Goal: Task Accomplishment & Management: Manage account settings

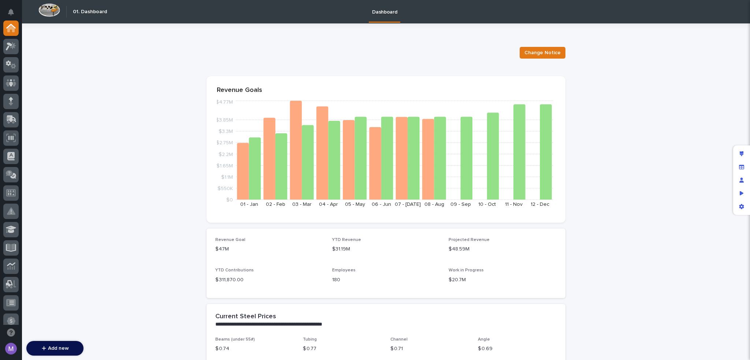
click at [10, 153] on icon at bounding box center [10, 156] width 7 height 8
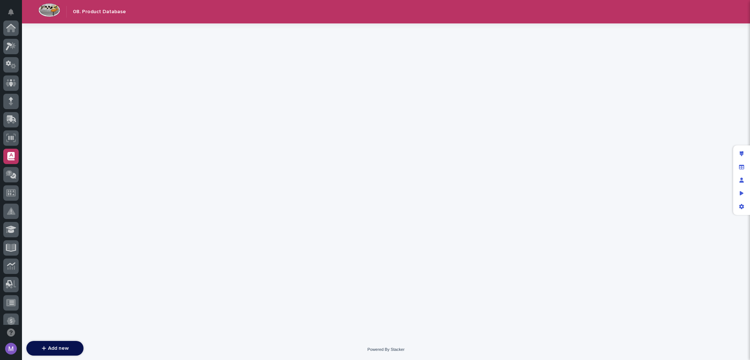
scroll to position [128, 0]
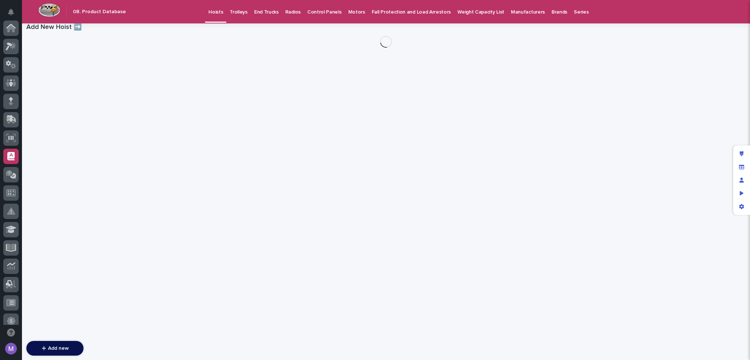
scroll to position [128, 0]
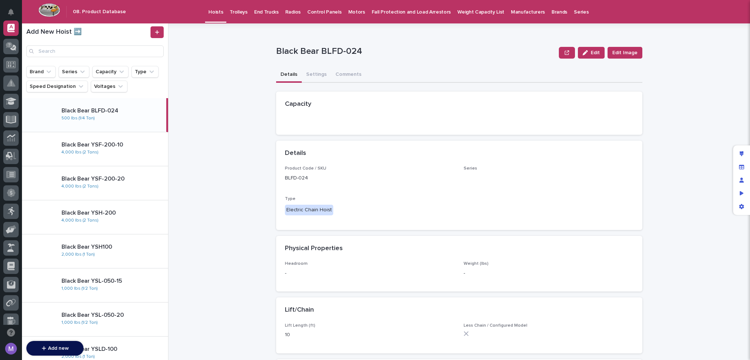
click at [159, 5] on div "Hoists Trolleys End Trucks Radios Control Panels Motors Fall Protection and Loa…" at bounding box center [431, 11] width 602 height 23
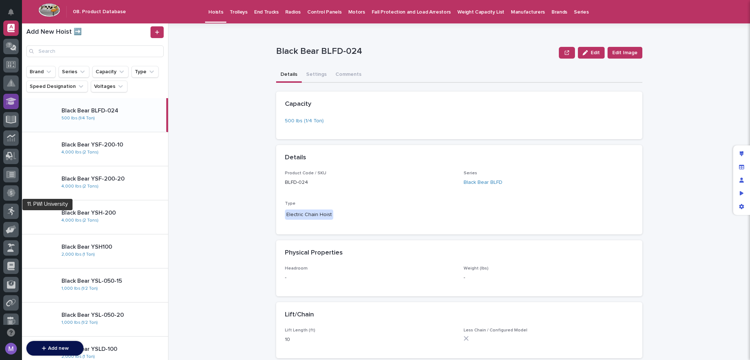
scroll to position [0, 0]
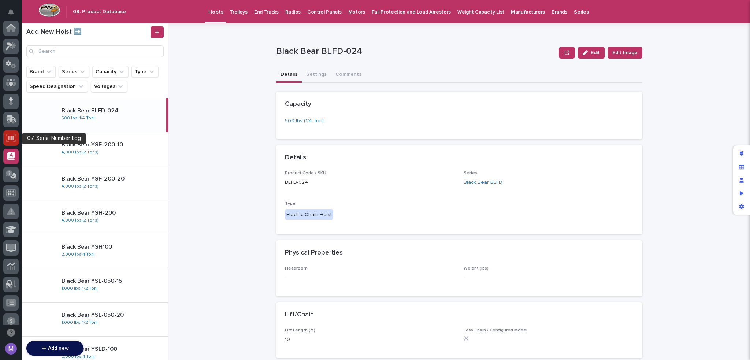
click at [12, 134] on icon at bounding box center [11, 138] width 10 height 8
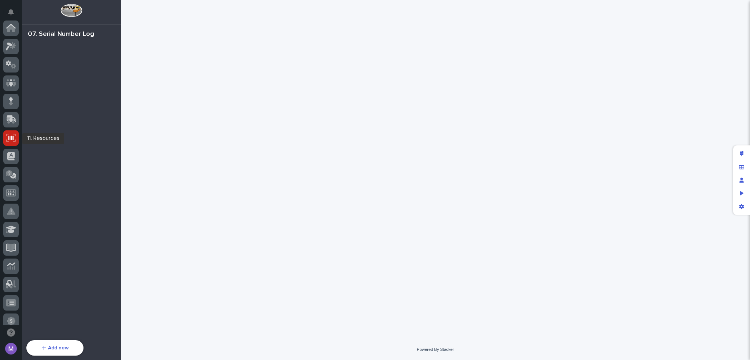
scroll to position [110, 0]
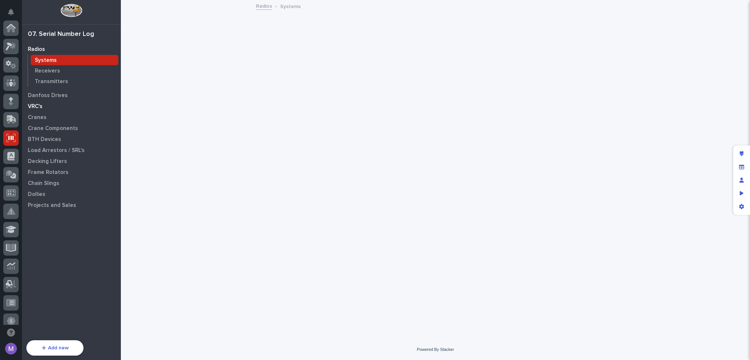
scroll to position [110, 0]
click at [47, 82] on p "Transmitters" at bounding box center [51, 81] width 33 height 7
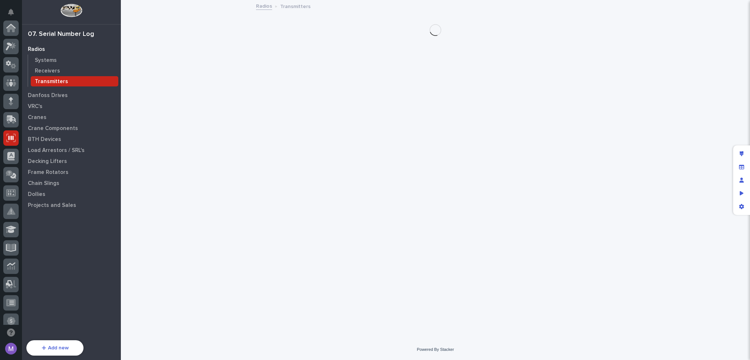
scroll to position [110, 0]
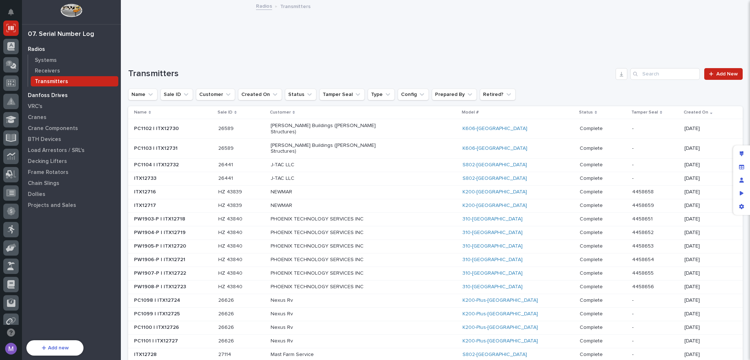
click at [49, 98] on p "Danfoss Drives" at bounding box center [48, 95] width 40 height 7
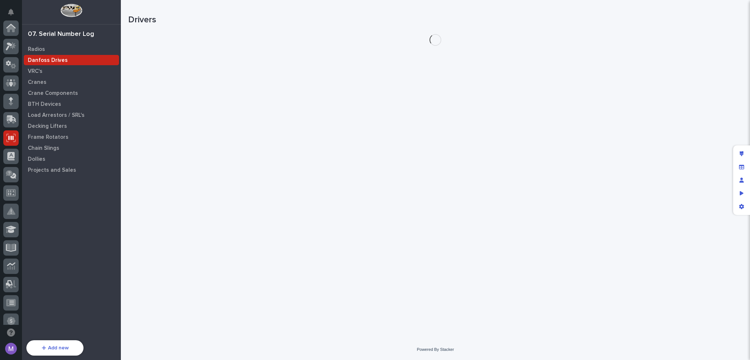
scroll to position [110, 0]
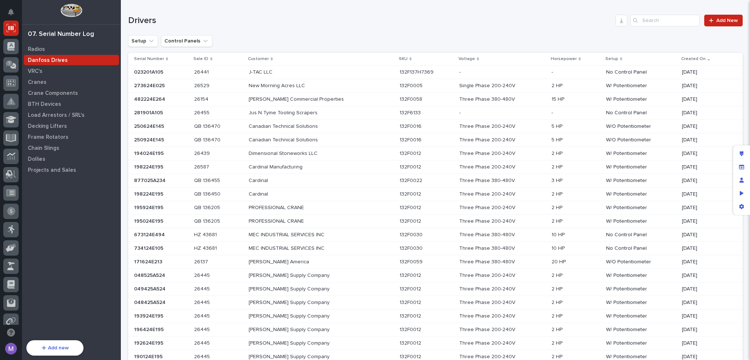
click at [356, 71] on p at bounding box center [313, 72] width 128 height 6
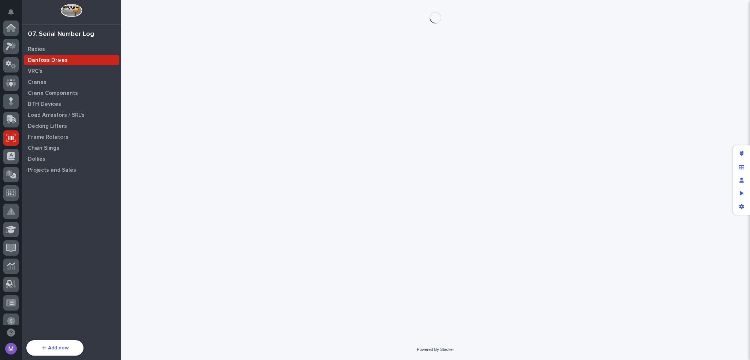
scroll to position [110, 0]
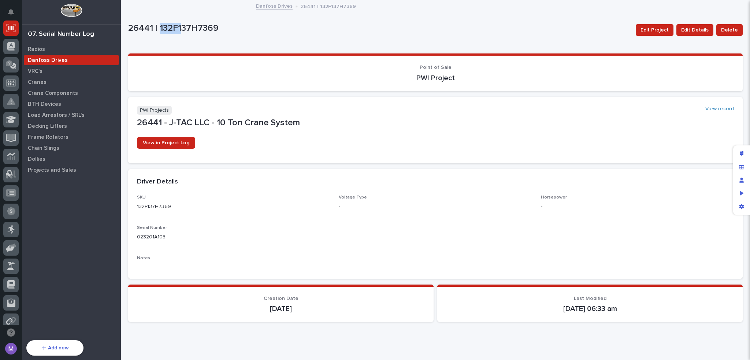
drag, startPoint x: 160, startPoint y: 28, endPoint x: 180, endPoint y: 30, distance: 20.2
click at [180, 30] on p "26441 | 132F137H7369" at bounding box center [379, 28] width 502 height 11
click at [179, 30] on p "26441 | 132F137H7369" at bounding box center [379, 28] width 502 height 11
drag, startPoint x: 179, startPoint y: 30, endPoint x: 198, endPoint y: 31, distance: 19.4
click at [198, 31] on p "26441 | 132F137H7369" at bounding box center [379, 28] width 502 height 11
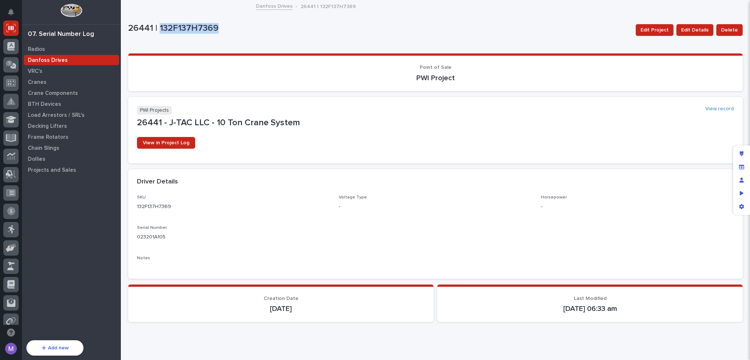
click at [238, 33] on p "26441 | 132F137H7369" at bounding box center [379, 28] width 502 height 11
drag, startPoint x: 231, startPoint y: 28, endPoint x: 175, endPoint y: 29, distance: 56.1
click at [175, 29] on p "26441 | 132F137H7369" at bounding box center [379, 28] width 502 height 11
click at [340, 217] on div "SKU 132F137H7369 Voltage Type - Horsepower - Serial Number 023201A105 Notes •••" at bounding box center [435, 232] width 597 height 75
click at [699, 28] on span "Edit Details" at bounding box center [694, 30] width 27 height 9
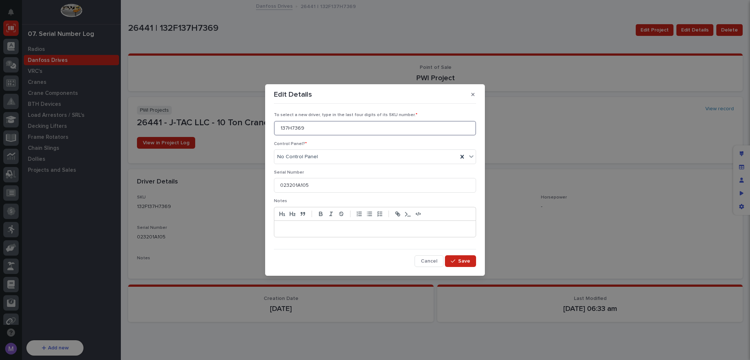
click at [334, 123] on input "137H7369" at bounding box center [375, 128] width 202 height 15
click at [278, 186] on input "023201A105" at bounding box center [375, 185] width 202 height 15
click at [423, 260] on span "Cancel" at bounding box center [429, 261] width 16 height 7
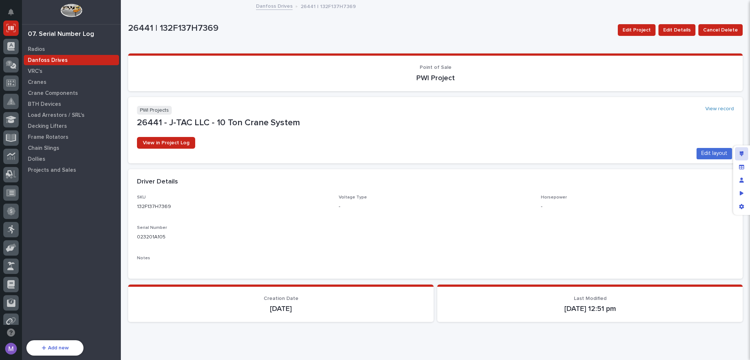
click at [741, 153] on icon "Edit layout" at bounding box center [742, 153] width 4 height 5
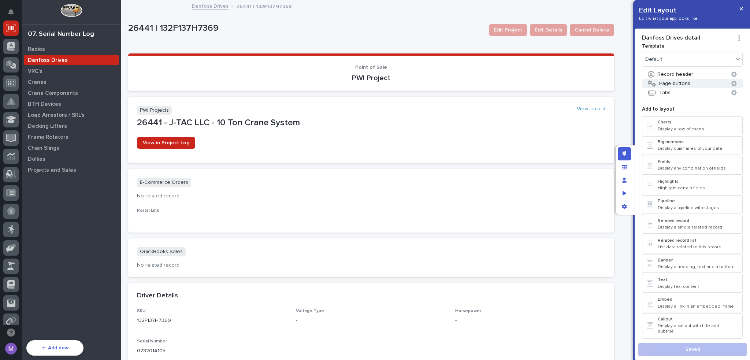
click at [681, 86] on button "Page buttons" at bounding box center [692, 84] width 101 height 10
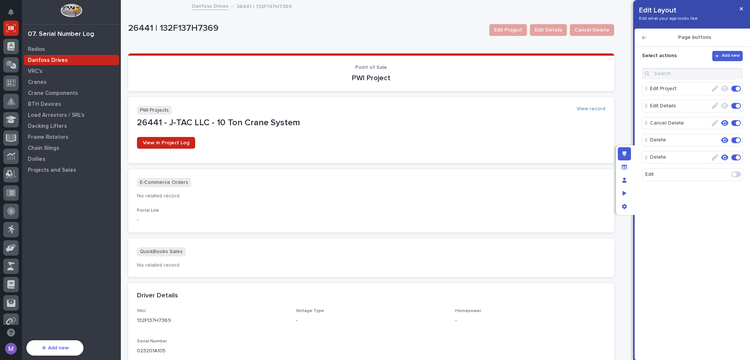
click at [723, 139] on icon "button" at bounding box center [724, 140] width 7 height 7
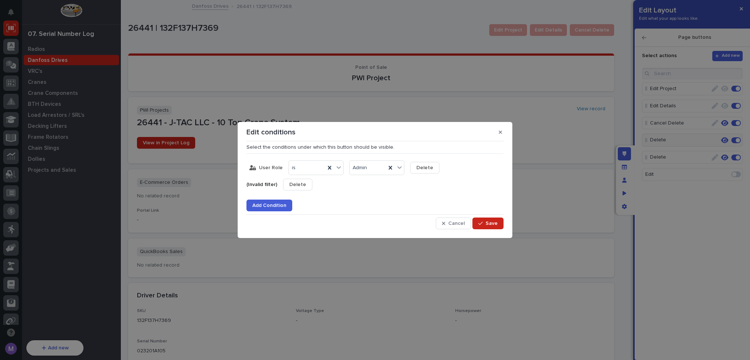
click at [264, 186] on p "(Invalid filter)" at bounding box center [262, 185] width 31 height 6
click at [453, 223] on span "Cancel" at bounding box center [456, 223] width 16 height 7
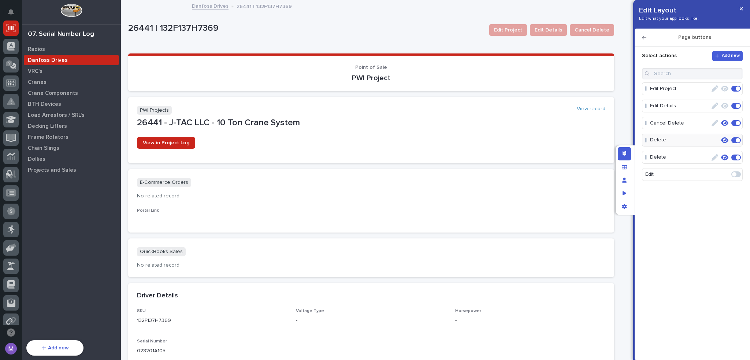
click at [714, 157] on icon "button" at bounding box center [715, 157] width 7 height 7
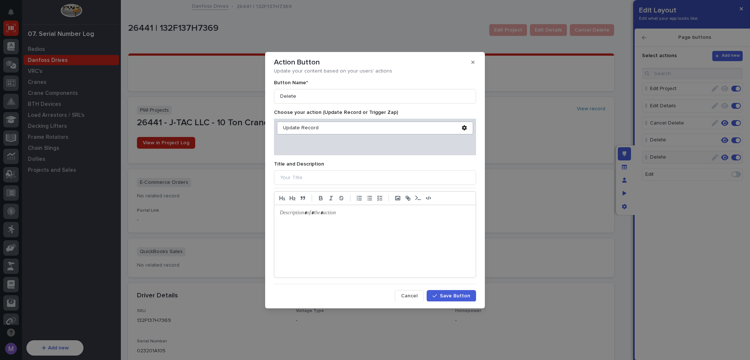
drag, startPoint x: 418, startPoint y: 296, endPoint x: 515, endPoint y: 255, distance: 105.9
click at [418, 296] on button "Cancel" at bounding box center [409, 296] width 29 height 12
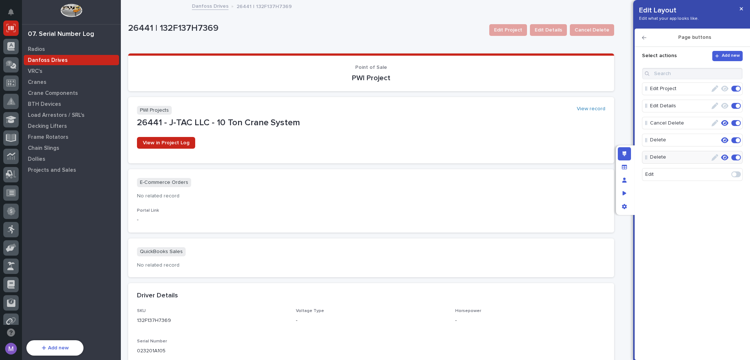
click at [724, 157] on icon "button" at bounding box center [724, 158] width 7 height 6
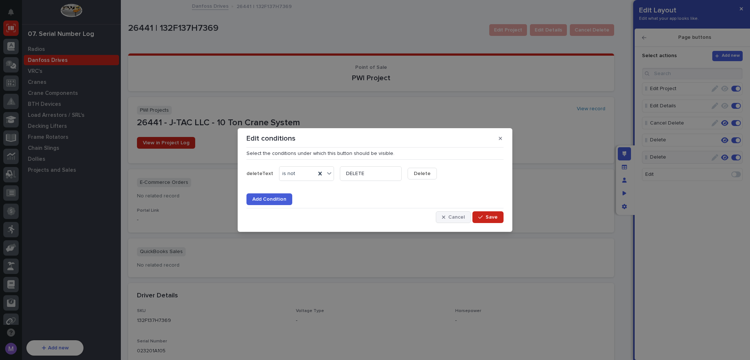
click at [455, 219] on span "Cancel" at bounding box center [456, 217] width 16 height 7
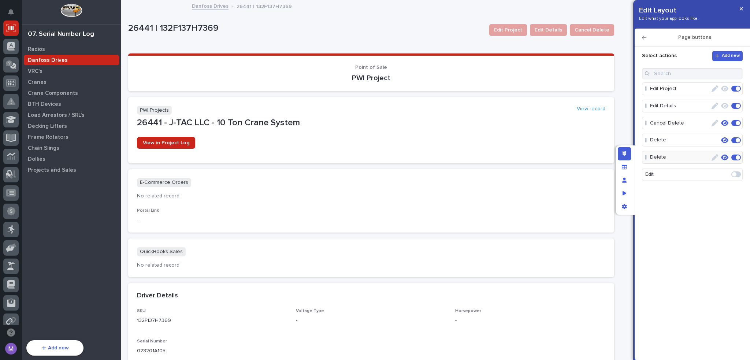
click at [651, 229] on div "Edit Project Edit Details Cancel Delete Delete Delete Edit" at bounding box center [692, 195] width 101 height 254
click at [727, 127] on button "button" at bounding box center [725, 123] width 10 height 10
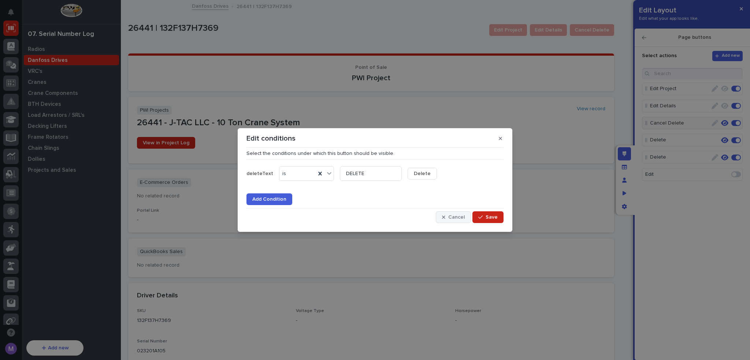
click at [452, 218] on span "Cancel" at bounding box center [456, 217] width 16 height 7
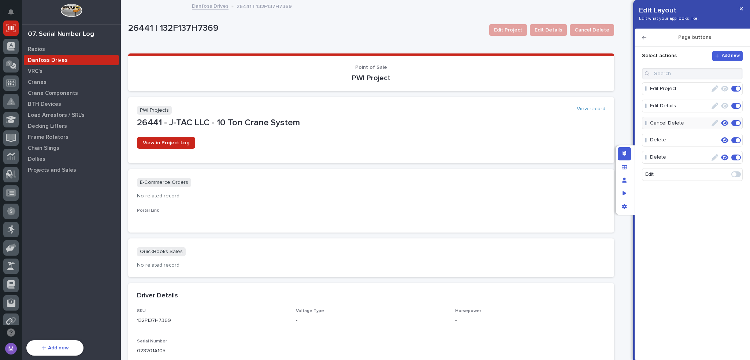
click at [678, 211] on div "Edit Project Edit Details Cancel Delete Delete Delete Edit" at bounding box center [692, 195] width 101 height 254
click at [722, 140] on icon "button" at bounding box center [724, 140] width 7 height 6
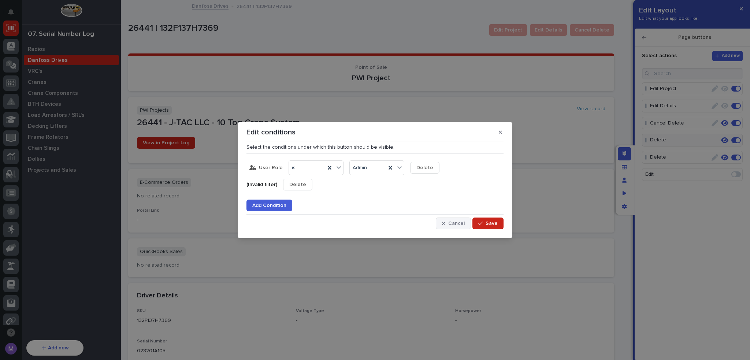
click at [458, 227] on button "Cancel" at bounding box center [453, 224] width 35 height 12
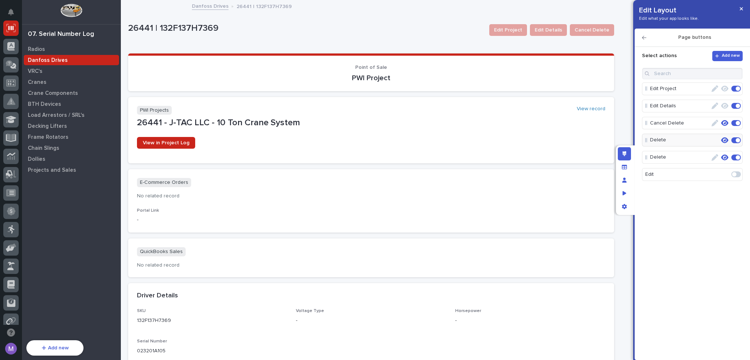
click at [726, 156] on icon "button" at bounding box center [724, 158] width 7 height 6
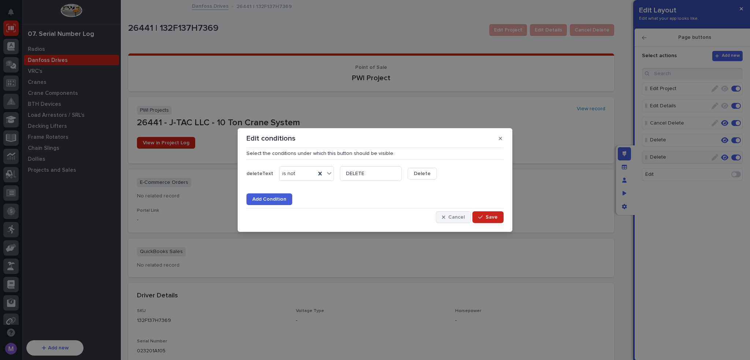
click at [450, 217] on span "Cancel" at bounding box center [456, 217] width 16 height 7
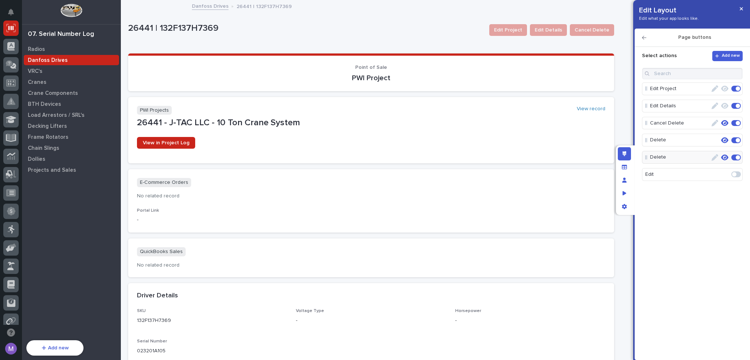
click at [722, 137] on icon "button" at bounding box center [724, 140] width 7 height 6
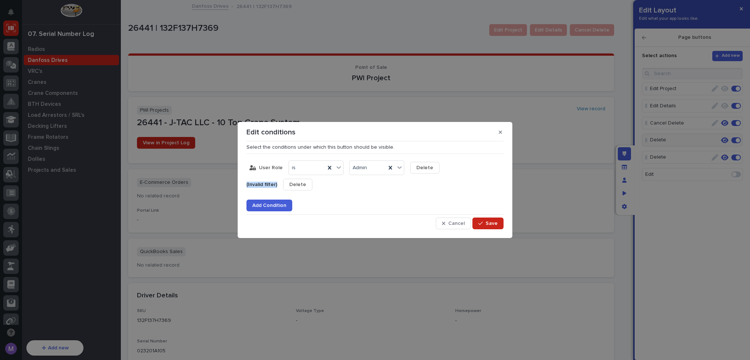
drag, startPoint x: 247, startPoint y: 185, endPoint x: 276, endPoint y: 185, distance: 29.3
click at [276, 185] on div "(Invalid filter)" at bounding box center [265, 185] width 37 height 12
click at [322, 181] on div "(Invalid filter) Delete" at bounding box center [375, 185] width 257 height 12
click at [369, 183] on div "(Invalid filter) Delete" at bounding box center [375, 185] width 257 height 12
click at [295, 186] on span "Delete" at bounding box center [297, 184] width 17 height 7
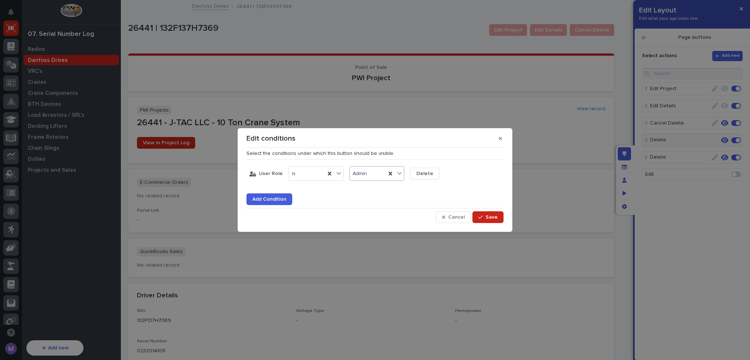
click at [444, 193] on div "Add Condition" at bounding box center [375, 195] width 257 height 21
click at [480, 216] on icon "button" at bounding box center [480, 217] width 4 height 5
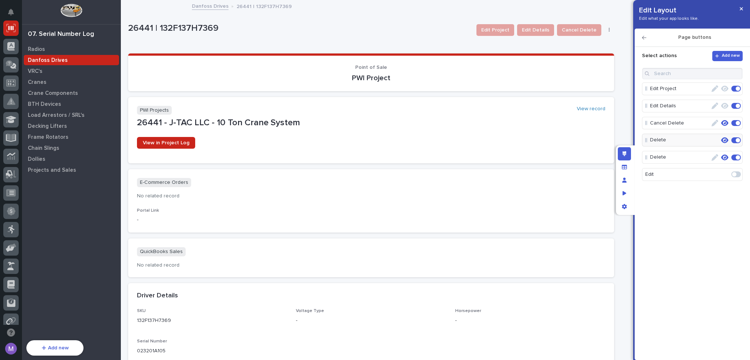
click at [609, 31] on icon "button" at bounding box center [609, 29] width 1 height 5
click at [624, 153] on icon "Edit layout" at bounding box center [625, 153] width 4 height 5
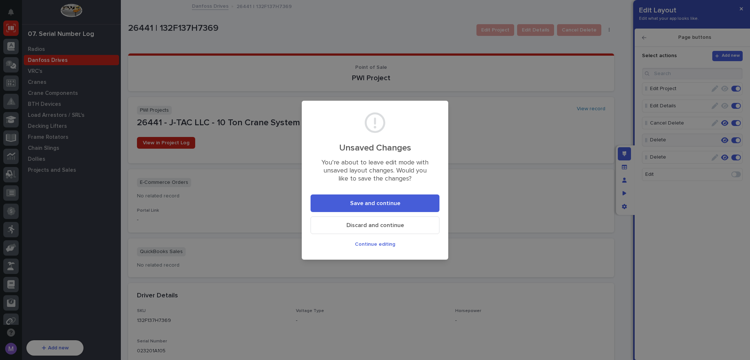
click at [381, 242] on span "Continue editing" at bounding box center [375, 244] width 40 height 7
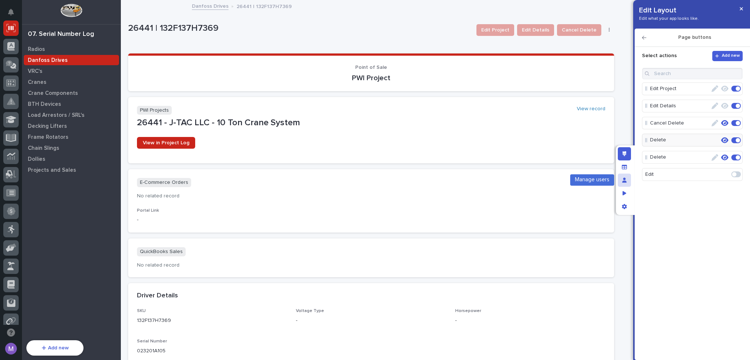
click at [626, 183] on div "Manage users" at bounding box center [624, 180] width 13 height 13
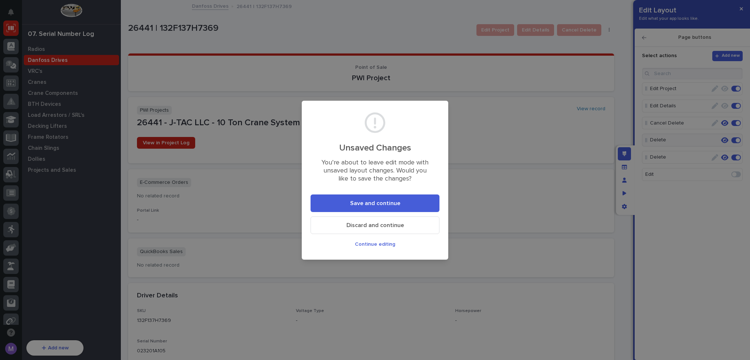
click at [401, 204] on button "Save and continue" at bounding box center [375, 204] width 129 height 18
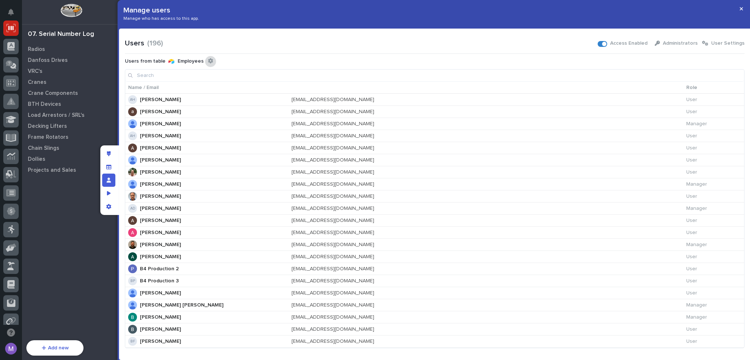
click at [210, 60] on div "Configure connected user table" at bounding box center [210, 61] width 11 height 11
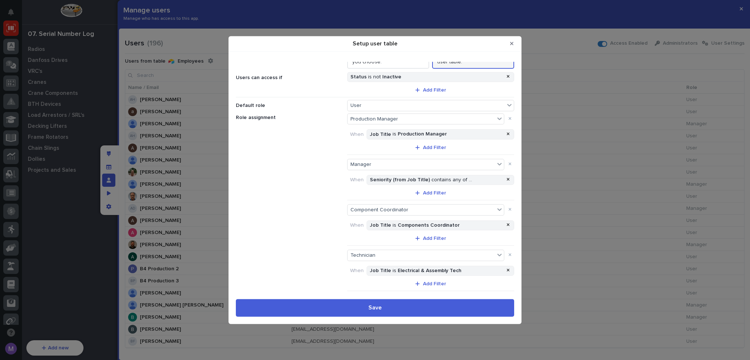
scroll to position [73, 0]
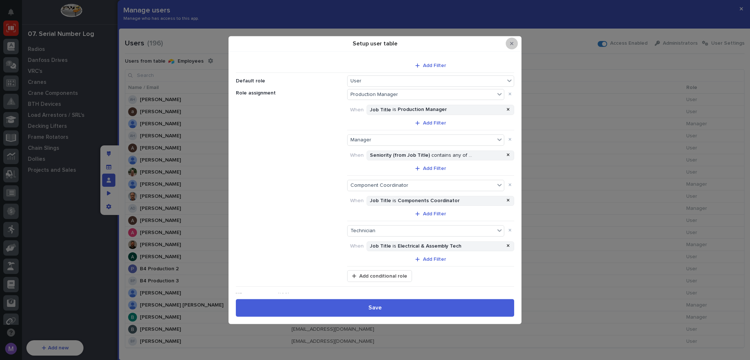
drag, startPoint x: 513, startPoint y: 45, endPoint x: 391, endPoint y: 70, distance: 124.9
click at [512, 45] on icon "Close Modal" at bounding box center [511, 43] width 3 height 5
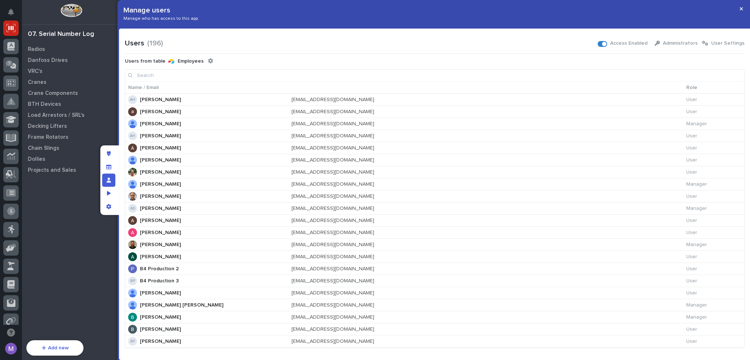
click at [297, 74] on input at bounding box center [434, 76] width 619 height 12
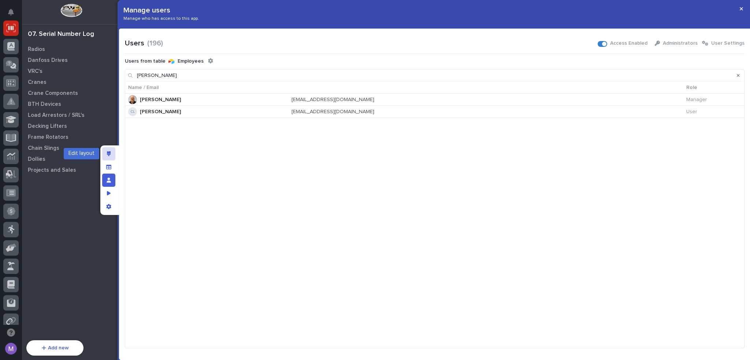
type input "charlie"
click at [111, 152] on div "Edit layout" at bounding box center [108, 153] width 13 height 13
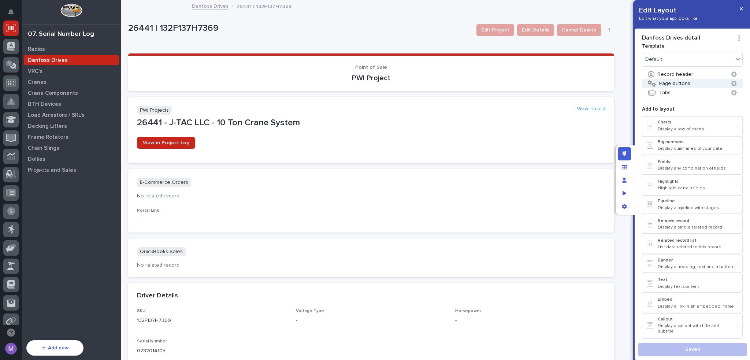
click at [704, 86] on button "Page buttons" at bounding box center [692, 84] width 101 height 10
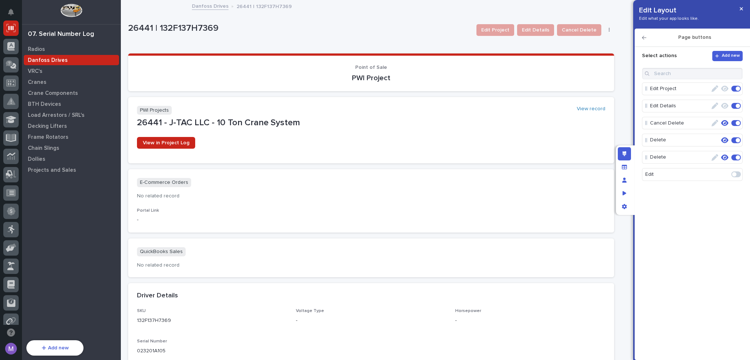
click at [725, 137] on icon "button" at bounding box center [724, 140] width 7 height 6
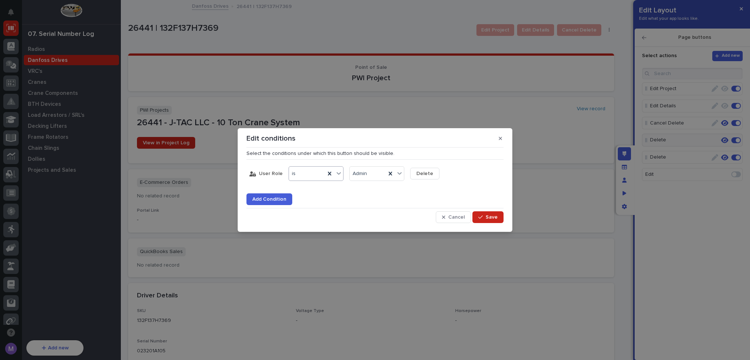
click at [302, 174] on div "is" at bounding box center [307, 174] width 36 height 11
click at [311, 214] on div "is any of" at bounding box center [314, 213] width 54 height 13
click at [366, 171] on div "Admin" at bounding box center [362, 173] width 16 height 7
drag, startPoint x: 367, startPoint y: 206, endPoint x: 368, endPoint y: 212, distance: 6.7
click at [368, 212] on div "Manager" at bounding box center [375, 213] width 54 height 13
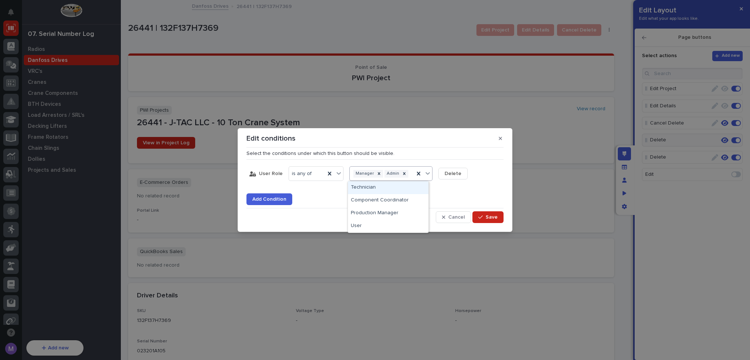
click at [408, 178] on div "Manager Admin" at bounding box center [382, 174] width 64 height 11
drag, startPoint x: 404, startPoint y: 192, endPoint x: 400, endPoint y: 200, distance: 8.4
click at [400, 200] on div "Component Coordinator" at bounding box center [388, 200] width 81 height 13
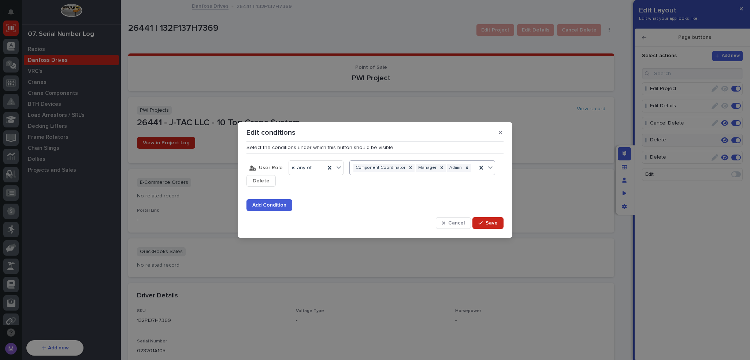
click at [434, 175] on body "Edit Layout Edit what your app looks like. Page buttons Select actions Add new …" at bounding box center [375, 180] width 750 height 360
click at [406, 196] on div "Production Manager" at bounding box center [418, 194] width 140 height 13
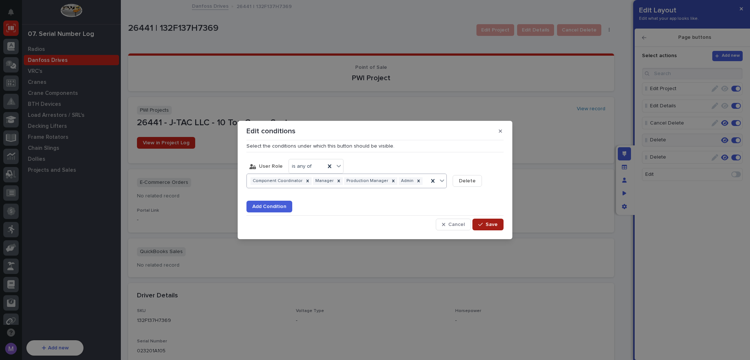
click at [492, 222] on span "Save" at bounding box center [492, 224] width 12 height 7
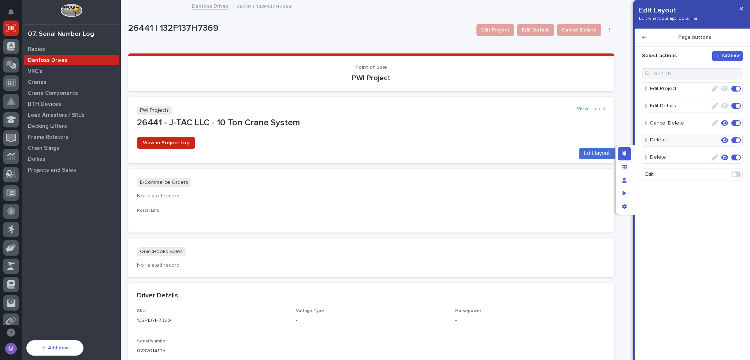
click at [623, 155] on icon "Edit layout" at bounding box center [625, 153] width 4 height 5
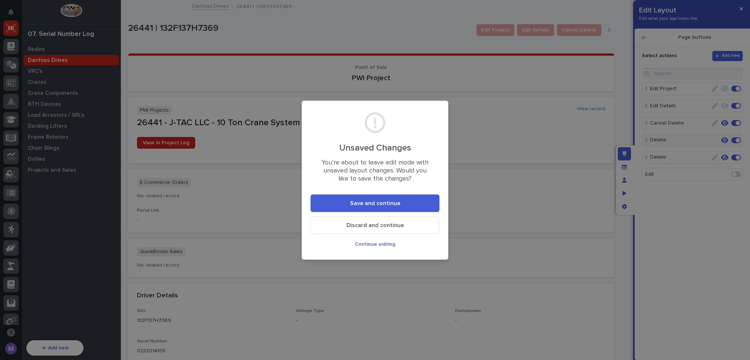
click at [403, 201] on button "Save and continue" at bounding box center [375, 204] width 129 height 18
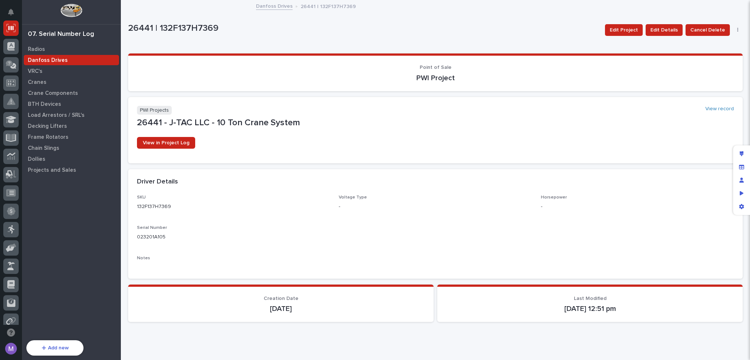
click at [737, 28] on icon "button" at bounding box center [737, 29] width 1 height 5
click at [742, 155] on icon "Edit layout" at bounding box center [742, 153] width 4 height 5
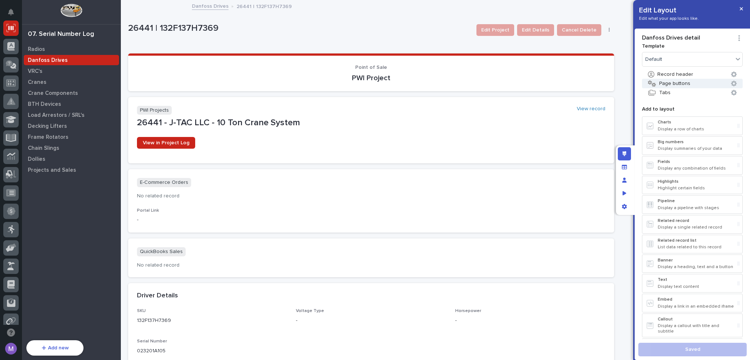
click at [673, 85] on button "Page buttons" at bounding box center [692, 84] width 101 height 10
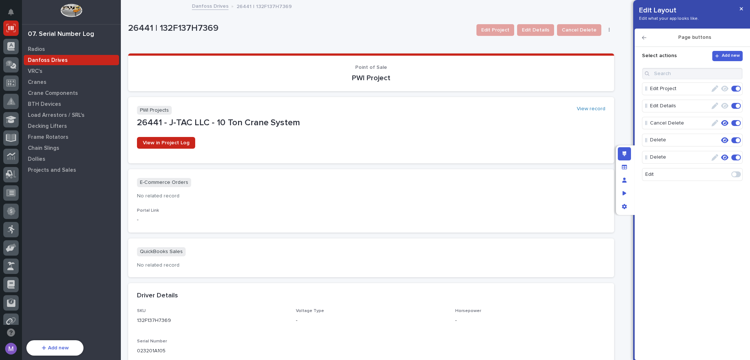
click at [725, 140] on icon "button" at bounding box center [724, 140] width 7 height 6
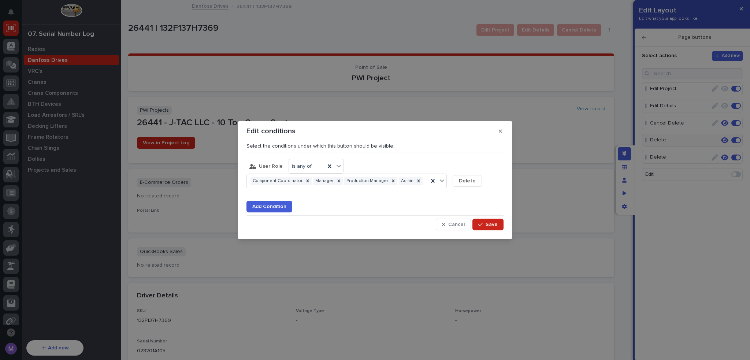
click at [273, 207] on span "Add Condition" at bounding box center [269, 206] width 34 height 7
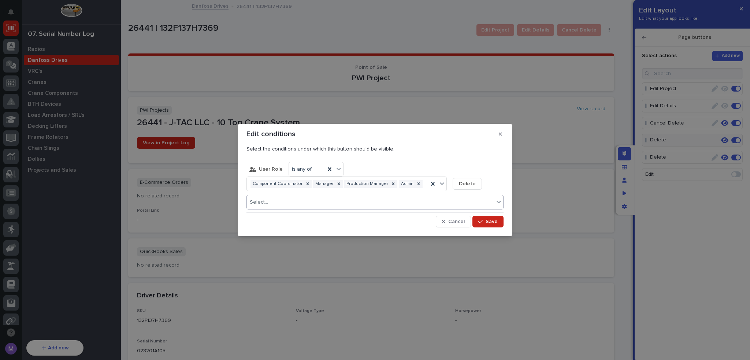
click at [280, 199] on div "Select..." at bounding box center [370, 202] width 247 height 11
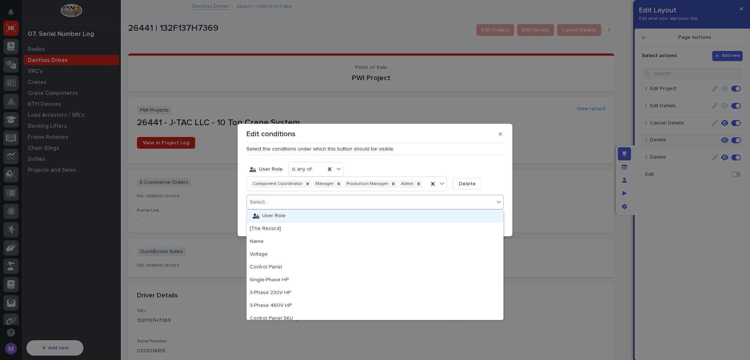
type input "*"
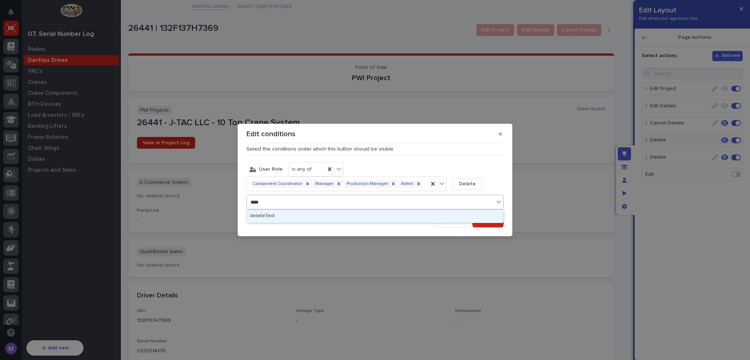
type input "*****"
click at [281, 219] on div "deleteText" at bounding box center [375, 216] width 256 height 13
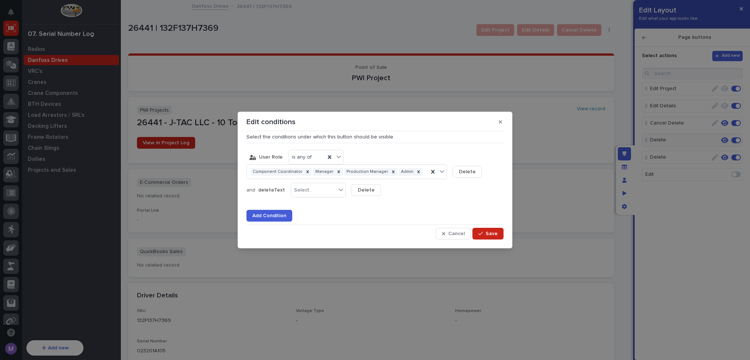
click at [352, 187] on button "Delete" at bounding box center [366, 190] width 29 height 12
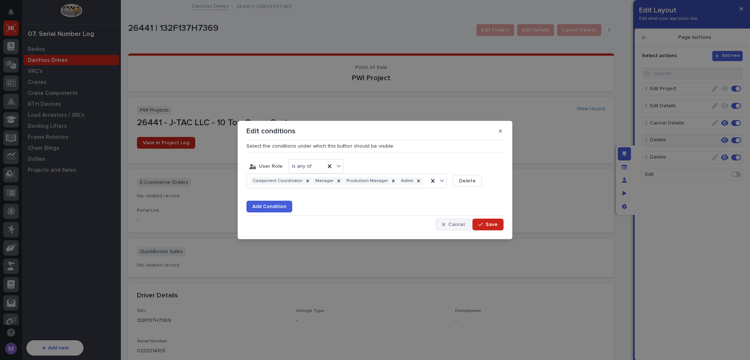
click at [453, 223] on span "Cancel" at bounding box center [456, 224] width 16 height 7
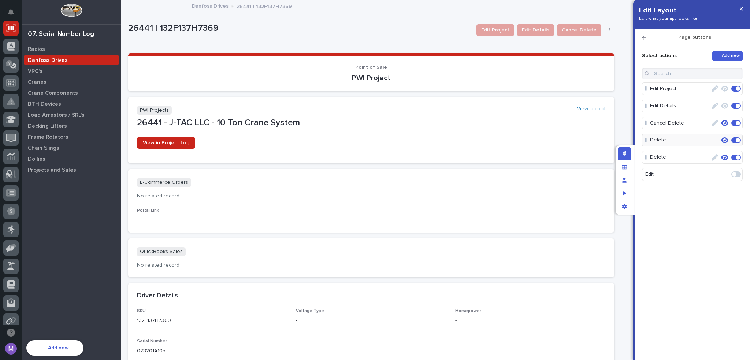
drag, startPoint x: 746, startPoint y: 222, endPoint x: 630, endPoint y: 166, distance: 129.3
click at [745, 222] on div "Select actions Add new Edit Project Edit Details Cancel Delete Delete Delete Ed…" at bounding box center [693, 198] width 108 height 311
click at [626, 156] on icon "Edit layout" at bounding box center [625, 153] width 4 height 5
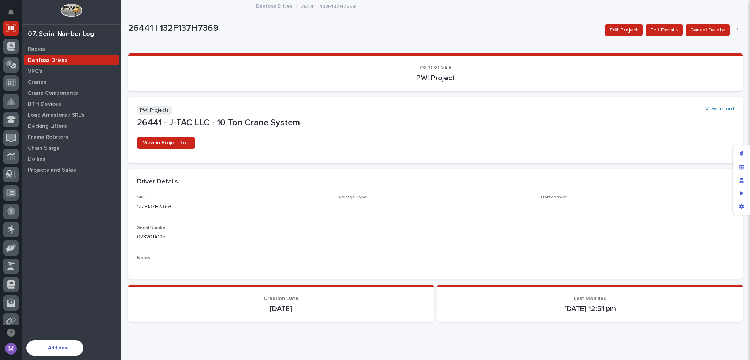
click at [733, 28] on button "button" at bounding box center [738, 29] width 10 height 5
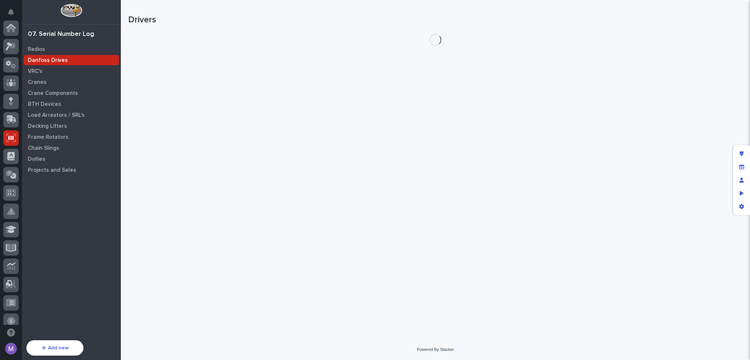
scroll to position [110, 0]
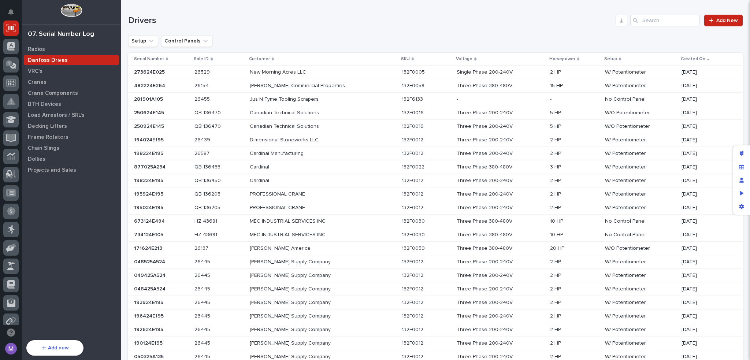
click at [315, 30] on div "Drivers Add New" at bounding box center [435, 17] width 615 height 35
click at [8, 48] on icon at bounding box center [10, 46] width 7 height 8
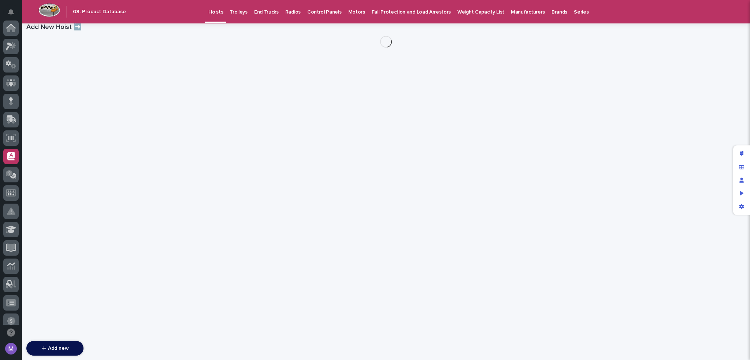
scroll to position [128, 0]
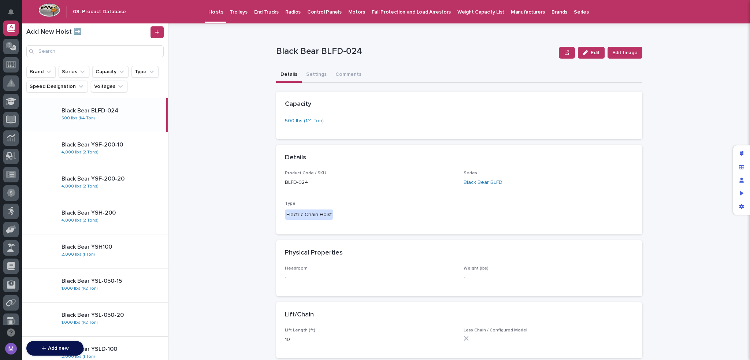
click at [333, 15] on link "Control Panels" at bounding box center [324, 11] width 41 height 23
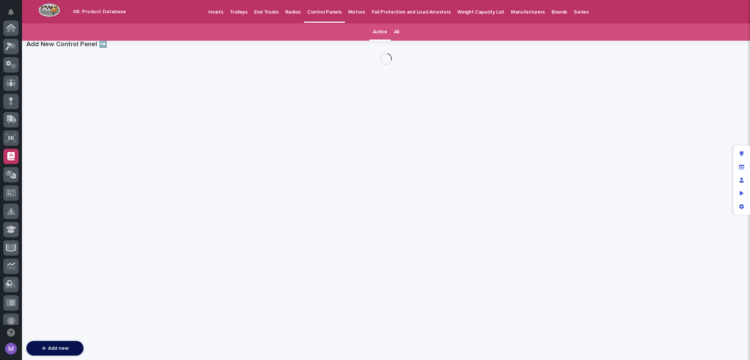
scroll to position [128, 0]
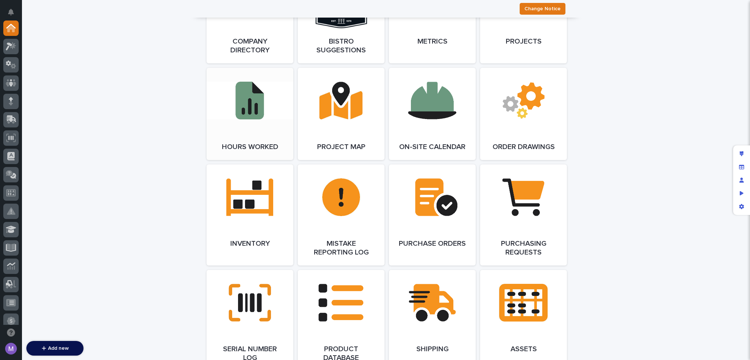
scroll to position [659, 0]
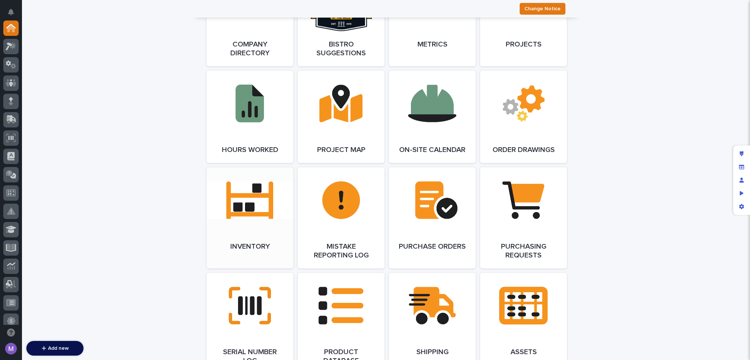
click at [270, 196] on link "Open Link" at bounding box center [250, 217] width 87 height 101
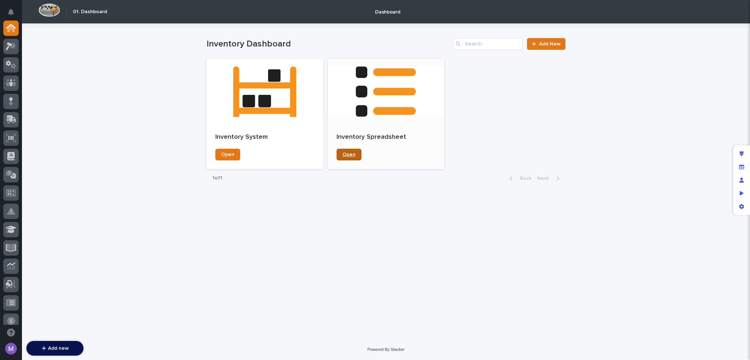
click at [352, 155] on span "Open" at bounding box center [349, 154] width 13 height 5
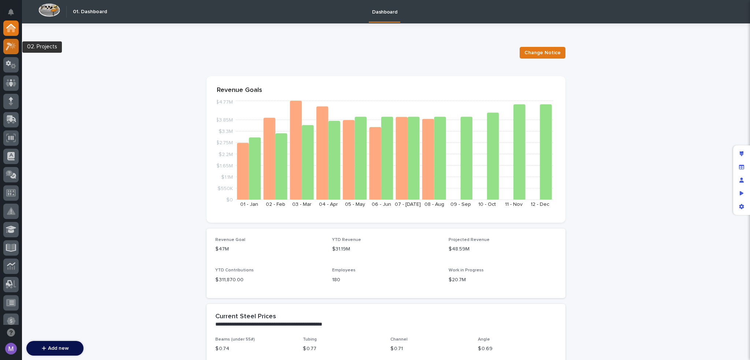
click at [18, 45] on div at bounding box center [10, 46] width 15 height 15
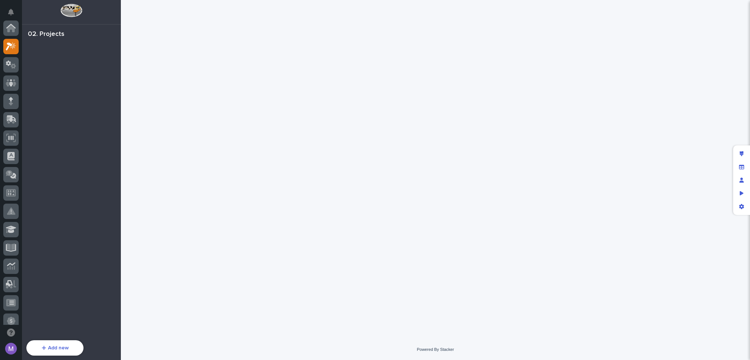
scroll to position [18, 0]
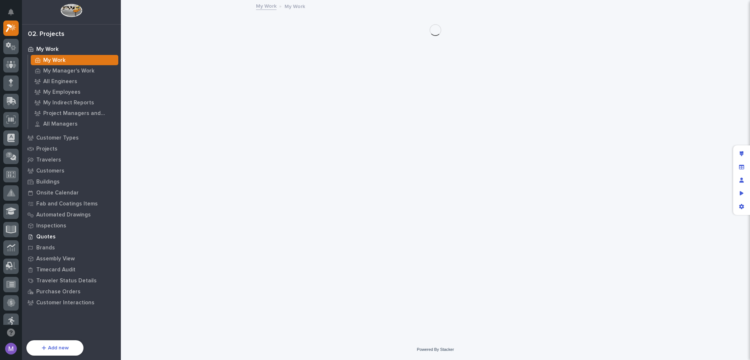
click at [52, 233] on div "Quotes" at bounding box center [71, 237] width 95 height 10
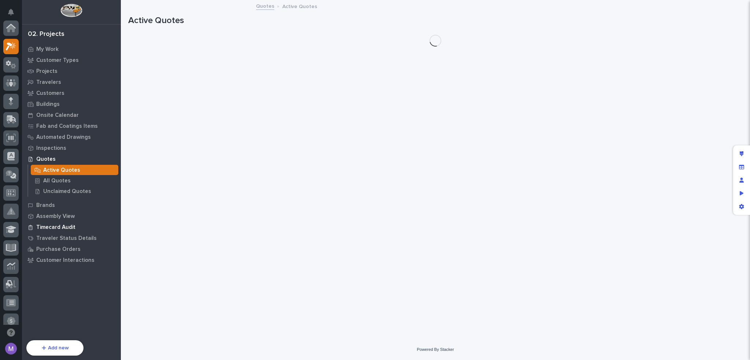
scroll to position [18, 0]
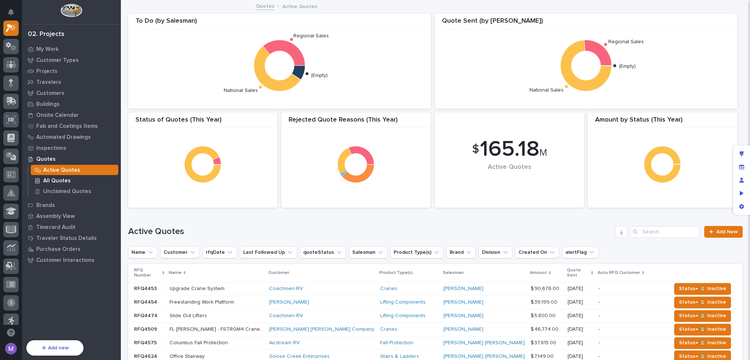
click at [57, 181] on p "All Quotes" at bounding box center [56, 181] width 27 height 7
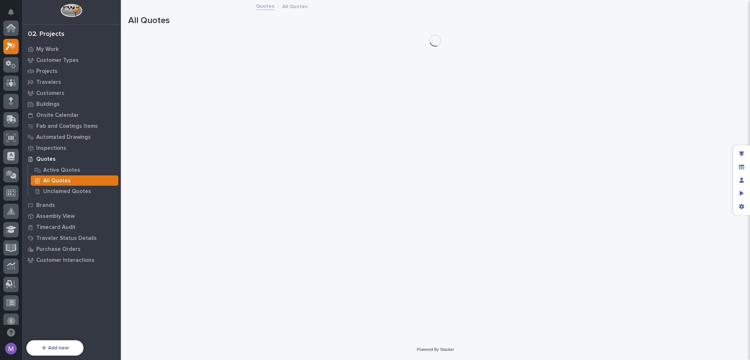
scroll to position [18, 0]
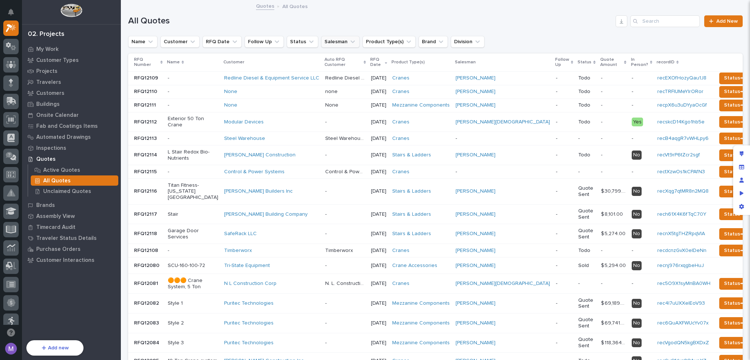
click at [338, 40] on button "Salesman" at bounding box center [340, 42] width 38 height 12
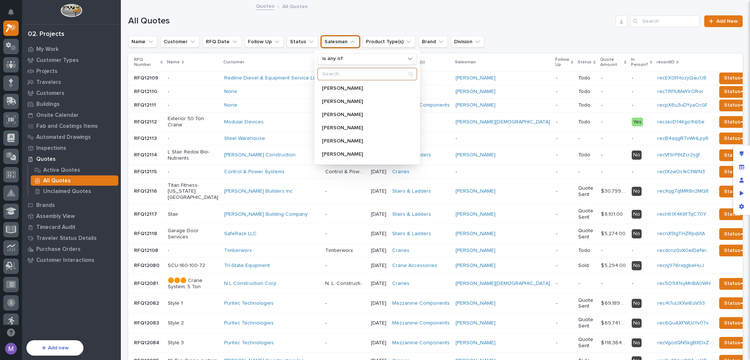
click at [358, 74] on input "Search" at bounding box center [367, 74] width 99 height 12
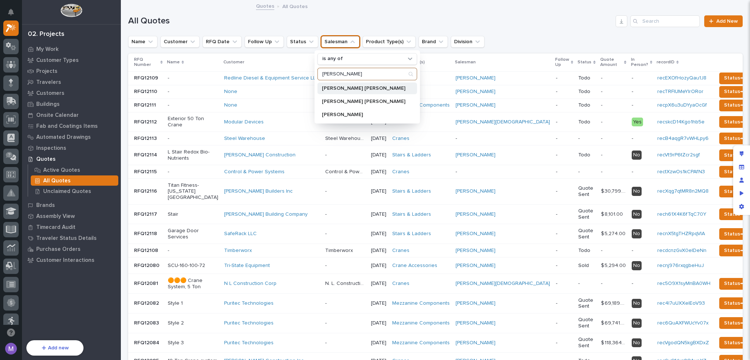
type input "[PERSON_NAME]"
click at [359, 90] on p "[PERSON_NAME] [PERSON_NAME]" at bounding box center [364, 88] width 84 height 5
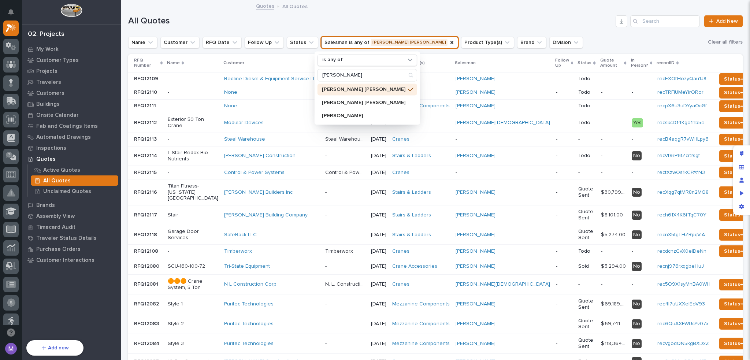
click at [492, 30] on div "All Quotes Add New" at bounding box center [435, 18] width 615 height 35
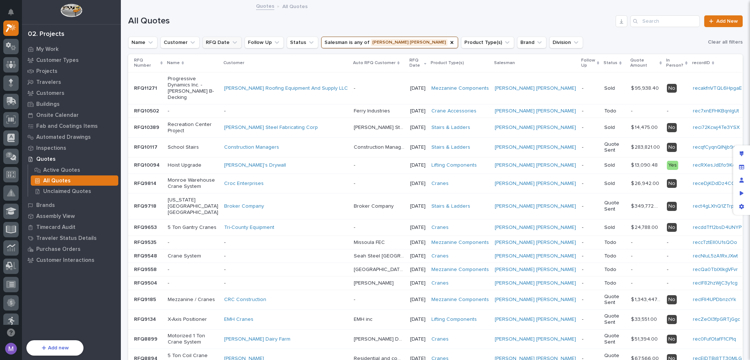
click at [231, 42] on icon "RFQ Date" at bounding box center [234, 42] width 7 height 7
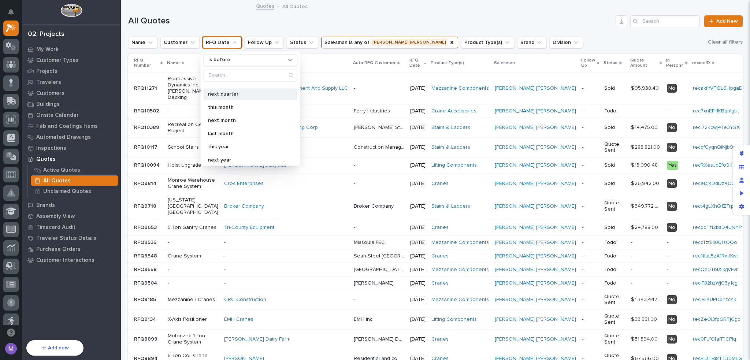
scroll to position [130, 0]
click at [230, 155] on p "last year" at bounding box center [247, 156] width 78 height 5
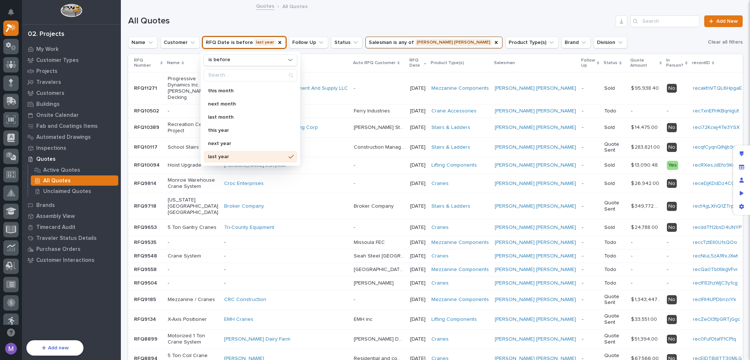
click at [484, 22] on h1 "All Quotes" at bounding box center [370, 21] width 485 height 11
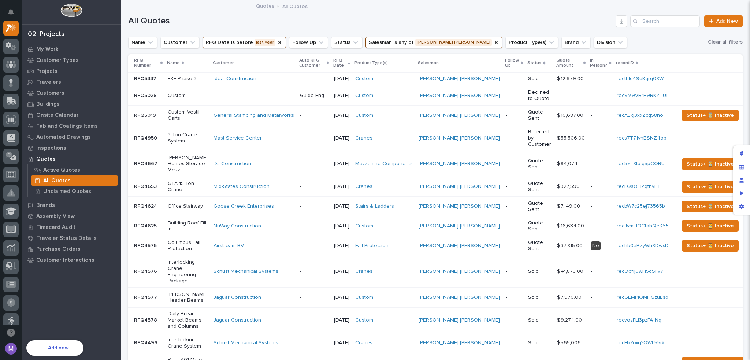
click at [236, 42] on button "RFQ Date is before last year" at bounding box center [245, 43] width 84 height 12
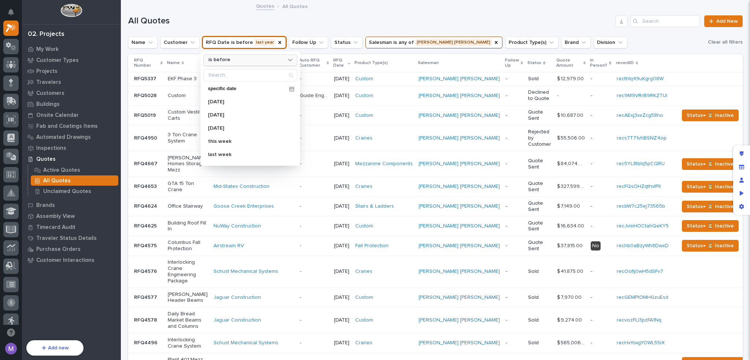
click at [237, 65] on div "is before" at bounding box center [251, 60] width 94 height 12
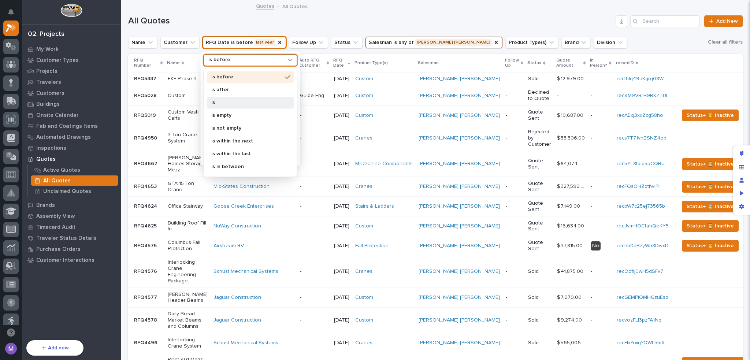
click at [220, 101] on p "is" at bounding box center [246, 102] width 71 height 5
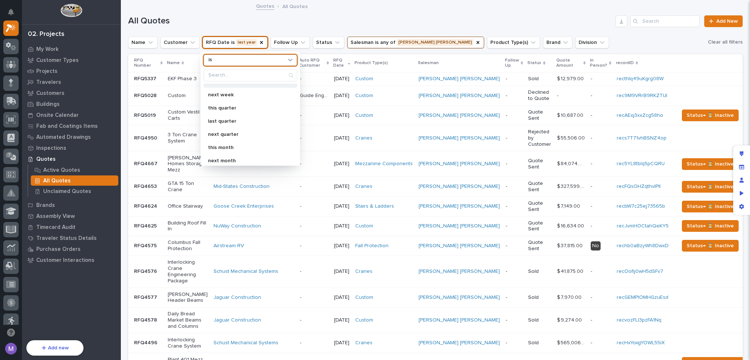
scroll to position [130, 0]
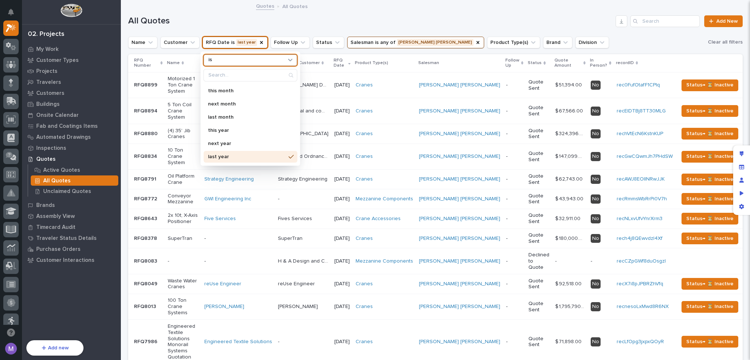
click at [231, 159] on div "last year" at bounding box center [251, 157] width 94 height 12
click at [384, 14] on div "All Quotes Add New" at bounding box center [435, 18] width 615 height 35
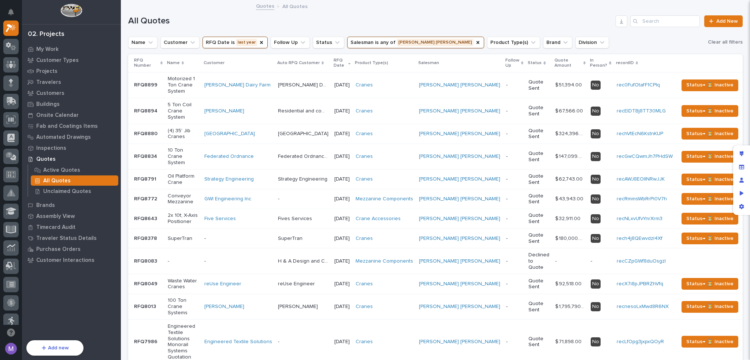
click at [199, 173] on p "Oil Platform Crane" at bounding box center [183, 179] width 31 height 12
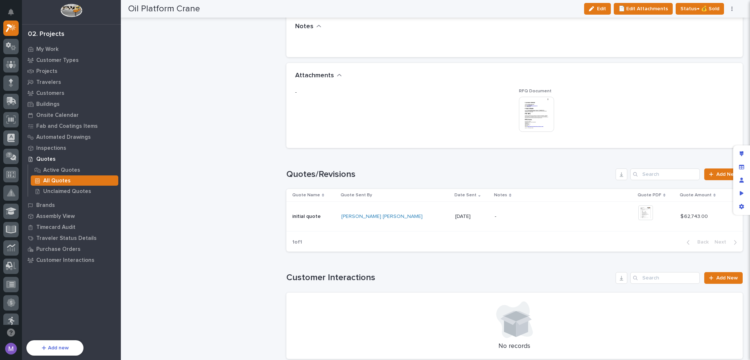
scroll to position [476, 0]
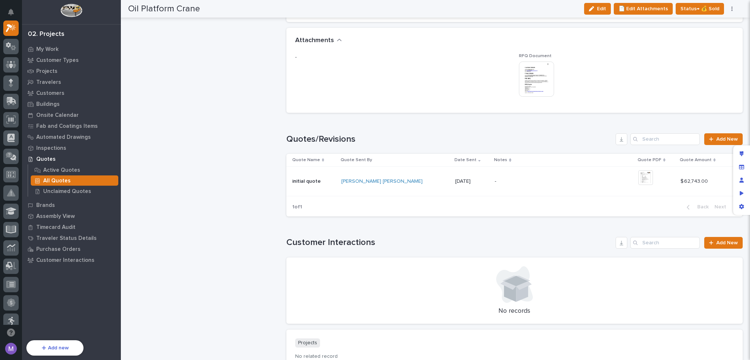
click at [530, 178] on div "-" at bounding box center [559, 181] width 128 height 16
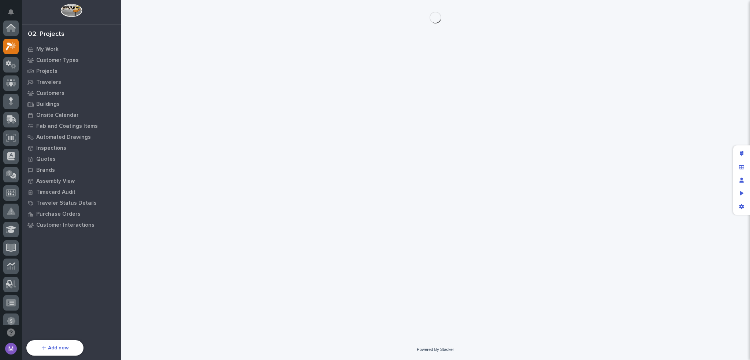
scroll to position [18, 0]
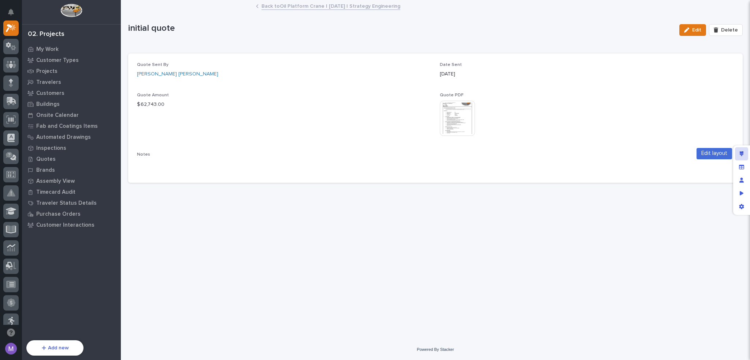
click at [740, 152] on icon "Edit layout" at bounding box center [742, 153] width 4 height 5
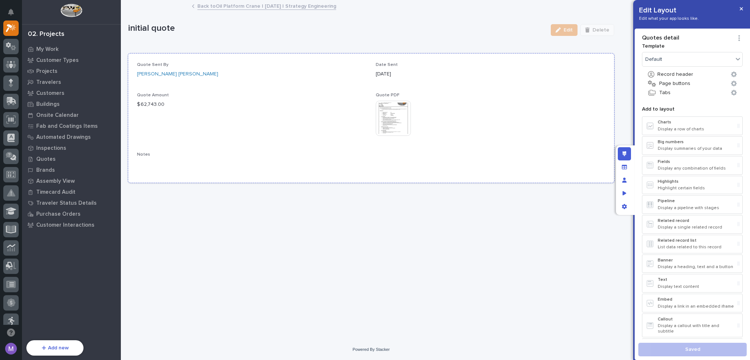
click at [485, 90] on div "Quote Sent By [PERSON_NAME] [PERSON_NAME] Date Sent [DATE] Quote Amount $ 62,74…" at bounding box center [371, 118] width 469 height 112
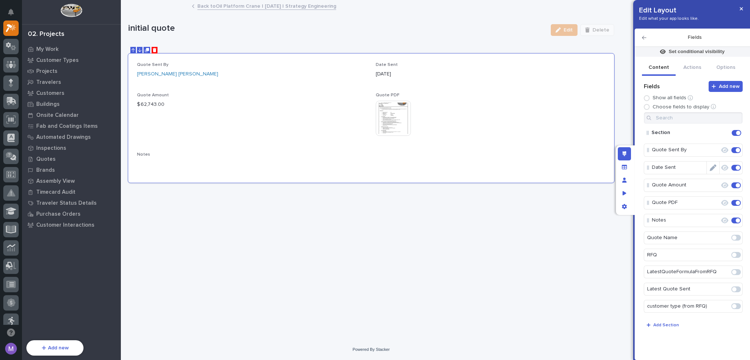
click at [716, 168] on icon "Edit" at bounding box center [713, 167] width 7 height 7
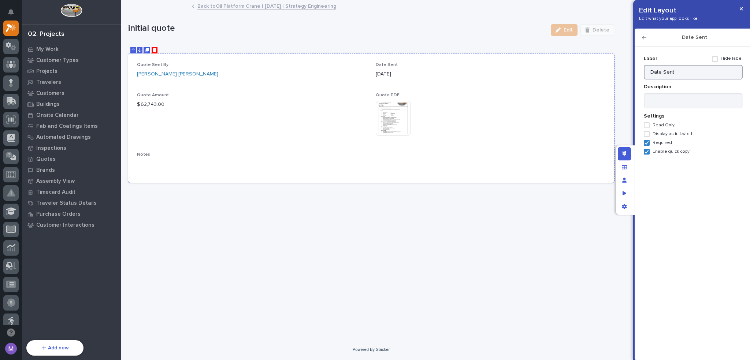
drag, startPoint x: 637, startPoint y: 74, endPoint x: 601, endPoint y: 74, distance: 36.3
click at [602, 74] on div "Edit Layout Edit what your app looks like. Date Sent Add new Fields Show all fi…" at bounding box center [375, 180] width 750 height 360
click at [643, 39] on icon "button" at bounding box center [644, 37] width 4 height 5
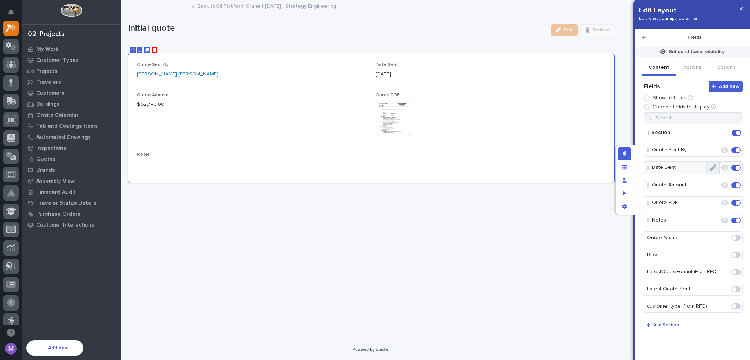
click at [718, 164] on button "Edit" at bounding box center [713, 168] width 12 height 12
type input "Date Sent"
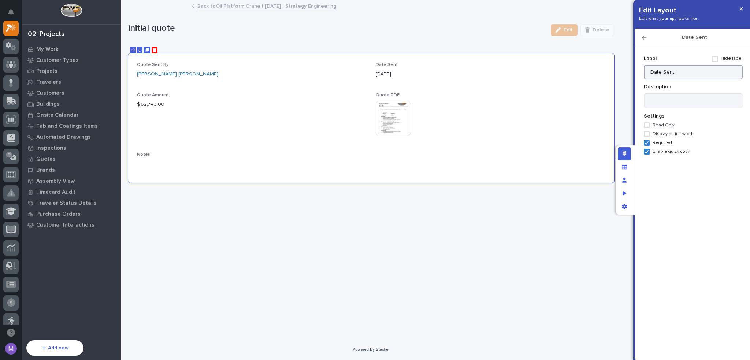
click at [685, 70] on input "Date Sent" at bounding box center [693, 72] width 99 height 15
click at [624, 153] on icon "Edit layout" at bounding box center [625, 153] width 4 height 5
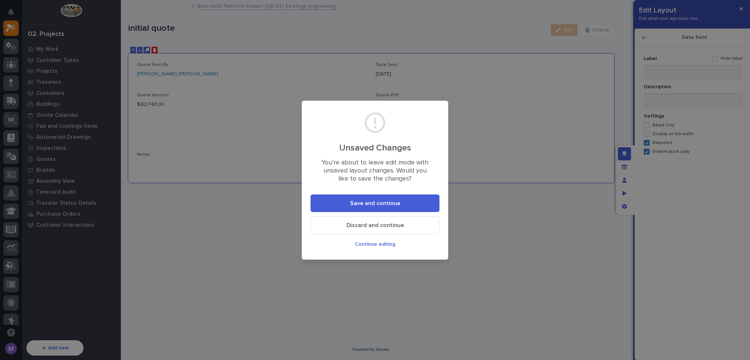
click at [400, 204] on button "Save and continue" at bounding box center [375, 204] width 129 height 18
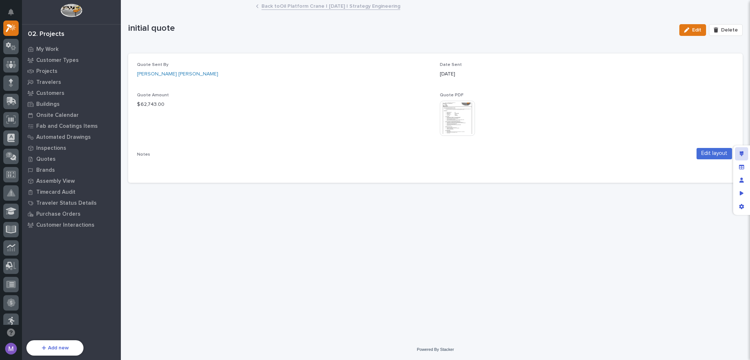
click at [743, 153] on icon "Edit layout" at bounding box center [742, 153] width 4 height 5
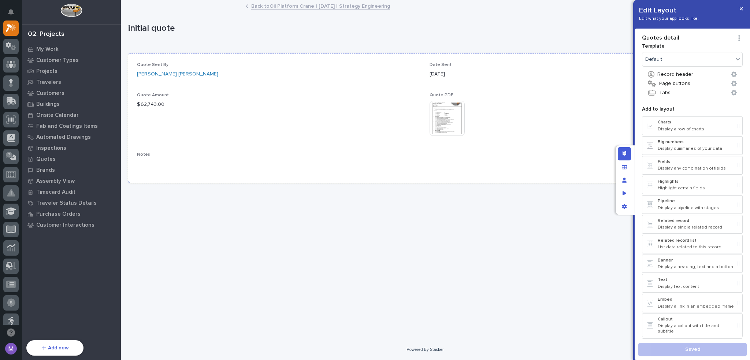
click at [517, 112] on div "This file cannot be opened Download File" at bounding box center [572, 119] width 284 height 37
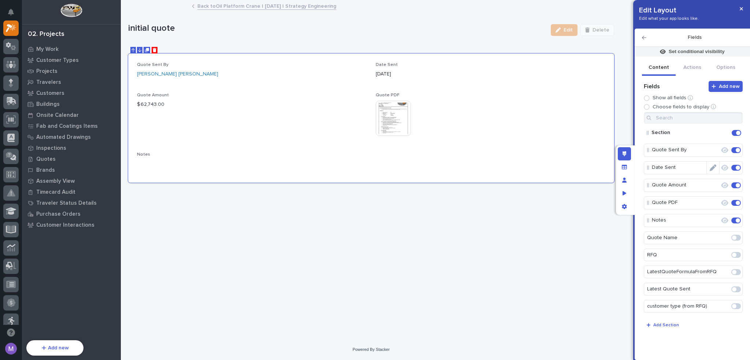
click at [715, 167] on icon "Edit" at bounding box center [713, 167] width 7 height 7
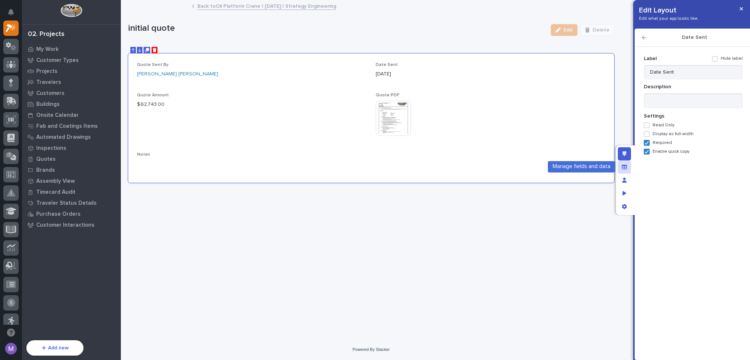
click at [623, 169] on icon "Manage fields and data" at bounding box center [624, 166] width 5 height 4
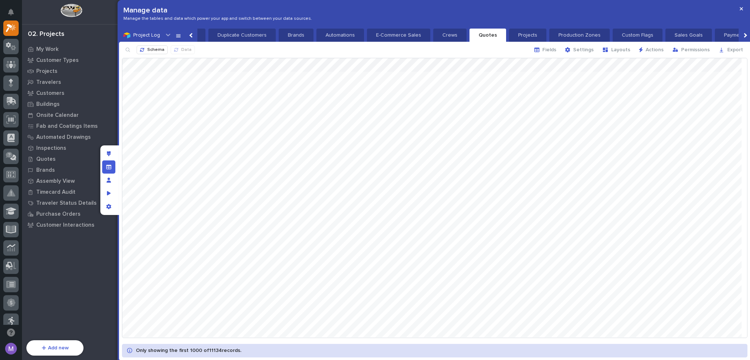
scroll to position [0, 604]
click at [540, 48] on icon "button" at bounding box center [536, 50] width 5 height 4
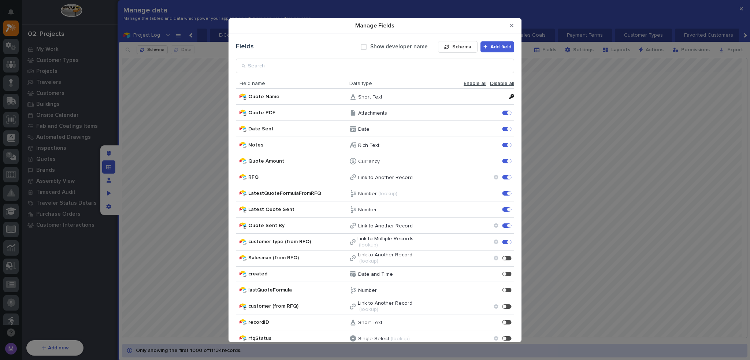
click at [362, 47] on span "Manage Fields" at bounding box center [364, 47] width 6 height 6
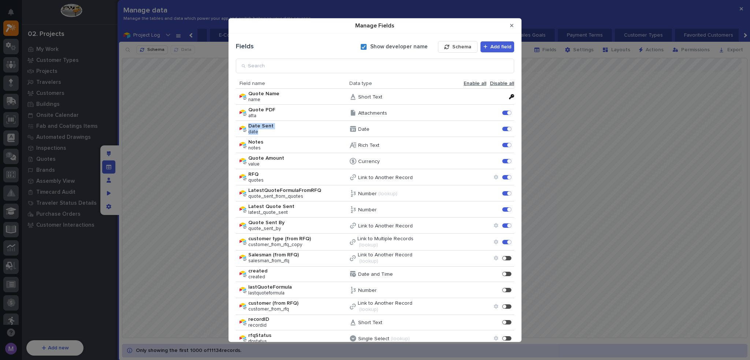
drag, startPoint x: 257, startPoint y: 133, endPoint x: 243, endPoint y: 133, distance: 14.7
click at [243, 133] on div "Date Sent date" at bounding box center [295, 129] width 110 height 12
click at [283, 132] on div "date" at bounding box center [294, 132] width 92 height 6
click at [264, 132] on div "date" at bounding box center [294, 132] width 92 height 6
click at [255, 132] on p "date" at bounding box center [253, 132] width 10 height 6
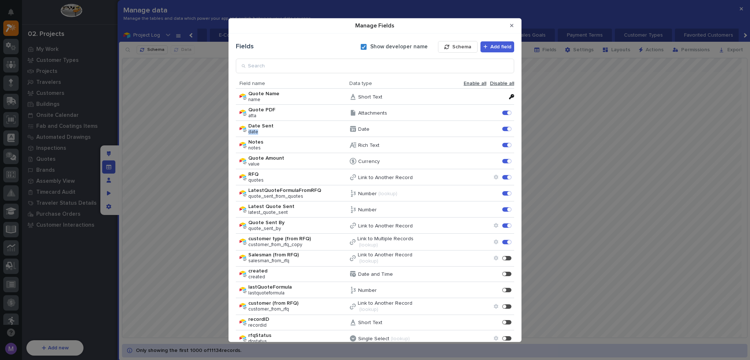
click at [255, 132] on p "date" at bounding box center [253, 132] width 10 height 6
click at [363, 47] on icon "Manage Fields" at bounding box center [364, 47] width 4 height 4
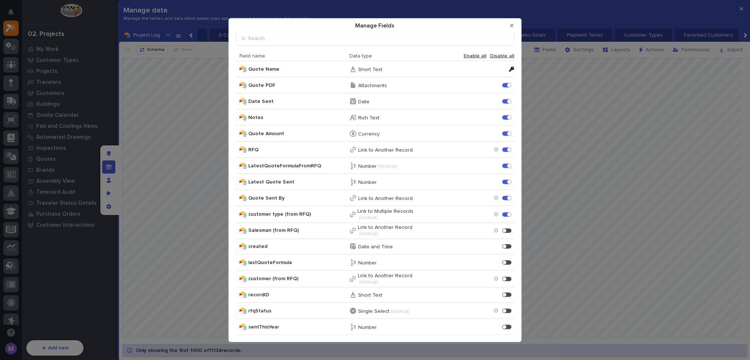
scroll to position [0, 0]
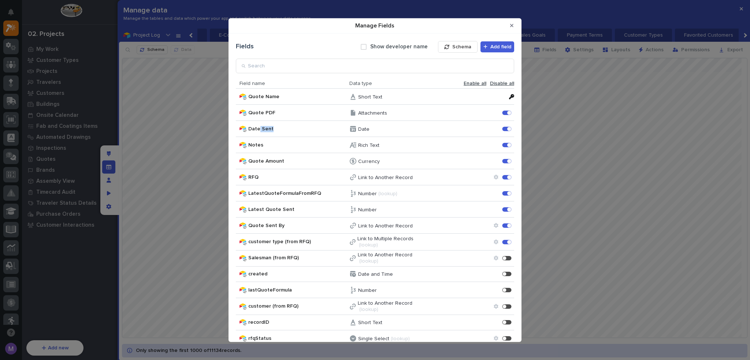
drag, startPoint x: 258, startPoint y: 129, endPoint x: 340, endPoint y: 122, distance: 82.1
click at [336, 123] on div "Date Sent Date Date Sent Enable" at bounding box center [375, 129] width 278 height 16
click at [515, 23] on button "Close Modal" at bounding box center [512, 26] width 12 height 12
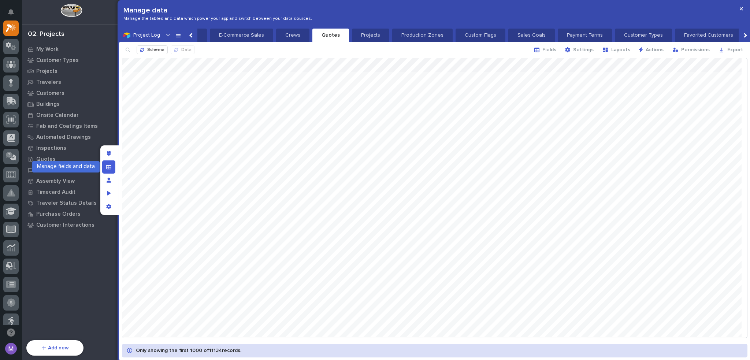
click at [107, 168] on icon "Manage fields and data" at bounding box center [108, 166] width 5 height 5
